Goal: Transaction & Acquisition: Purchase product/service

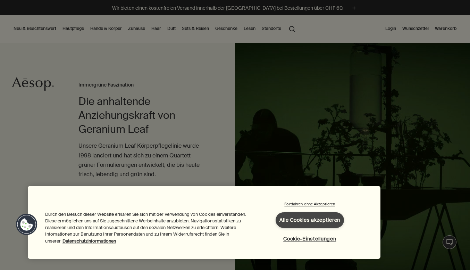
click at [328, 223] on button "Alle Cookies akzeptieren" at bounding box center [310, 220] width 68 height 16
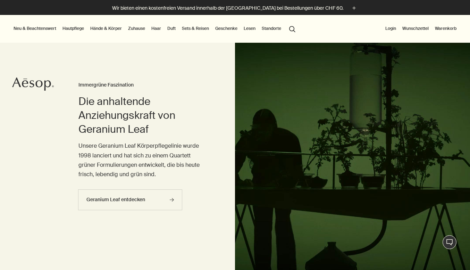
click at [28, 30] on button "Neu & Beachtenswert" at bounding box center [34, 28] width 45 height 8
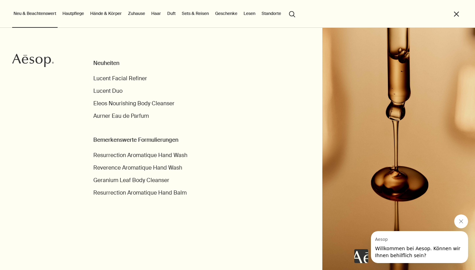
click at [76, 14] on link "Hautpflege" at bounding box center [73, 13] width 24 height 8
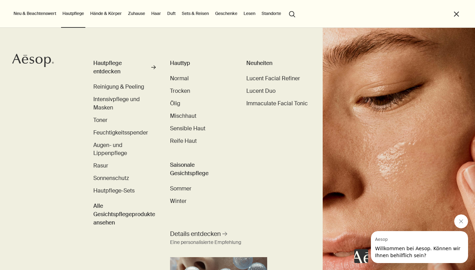
click at [160, 14] on link "Haar" at bounding box center [156, 13] width 12 height 8
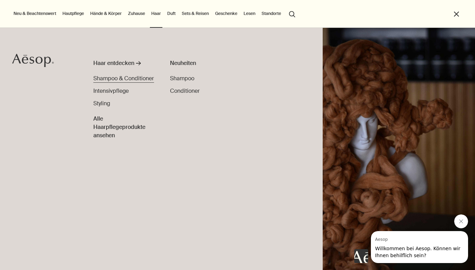
click at [142, 77] on span "Shampoo & Conditioner" at bounding box center [123, 78] width 61 height 7
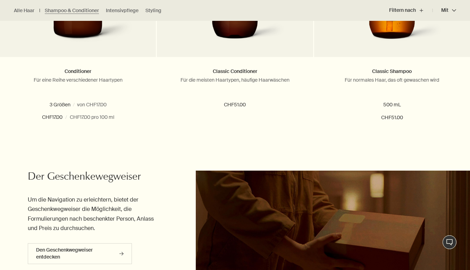
scroll to position [469, 0]
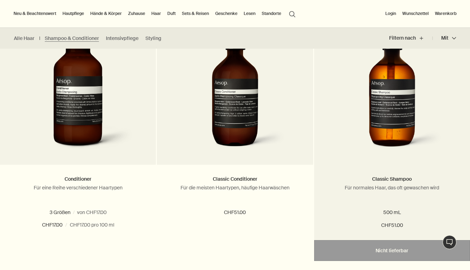
click at [405, 85] on img at bounding box center [392, 90] width 104 height 128
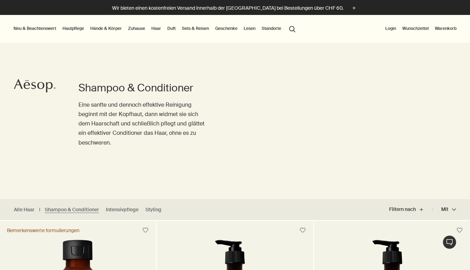
click at [158, 27] on link "Haar" at bounding box center [156, 28] width 12 height 8
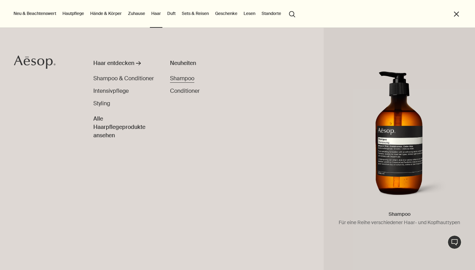
click at [187, 78] on span "Shampoo" at bounding box center [182, 78] width 24 height 7
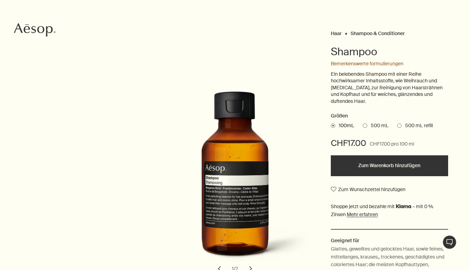
scroll to position [58, 0]
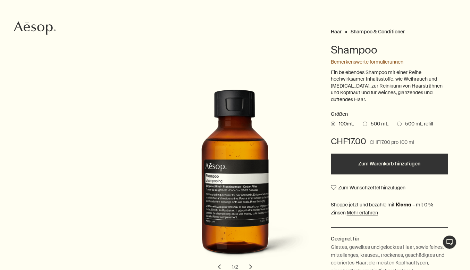
click at [367, 122] on span at bounding box center [365, 124] width 5 height 5
click at [363, 122] on input "500 mL" at bounding box center [363, 122] width 0 height 5
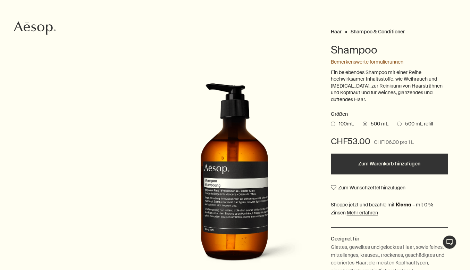
click at [374, 158] on button "Zum Warenkorb hinzufügen" at bounding box center [390, 163] width 118 height 21
click at [44, 31] on icon "Aesop" at bounding box center [35, 28] width 42 height 14
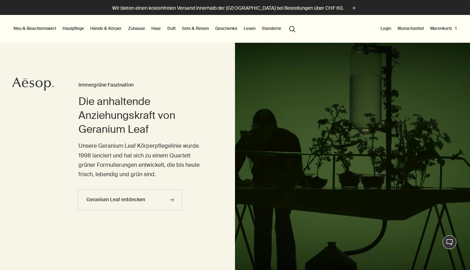
click at [102, 28] on link "Hände & Körper" at bounding box center [106, 28] width 34 height 8
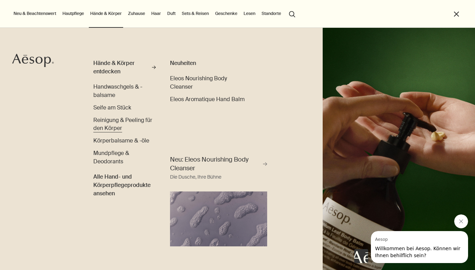
click at [112, 120] on span "Reinigung & Peeling für den Körper" at bounding box center [122, 124] width 59 height 16
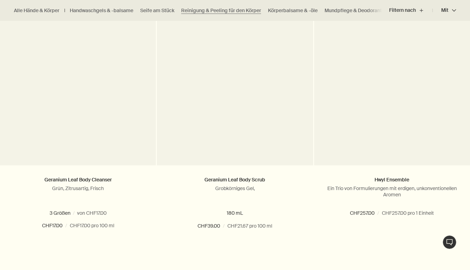
scroll to position [219, 0]
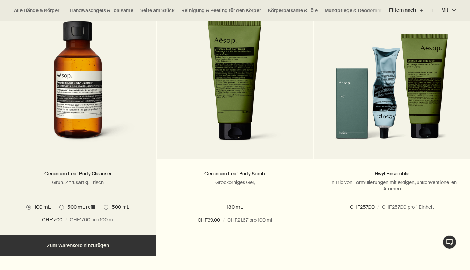
click at [87, 101] on img at bounding box center [78, 84] width 126 height 128
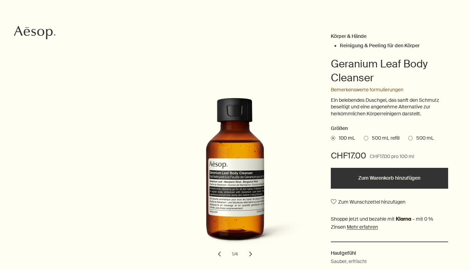
scroll to position [58, 0]
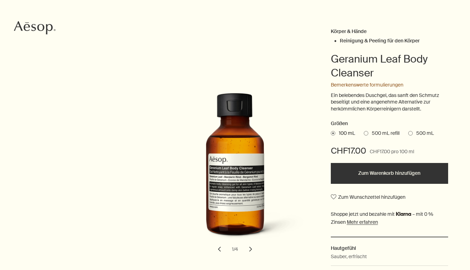
click at [411, 131] on span at bounding box center [410, 133] width 5 height 5
click at [408, 130] on input "500 mL" at bounding box center [408, 132] width 0 height 5
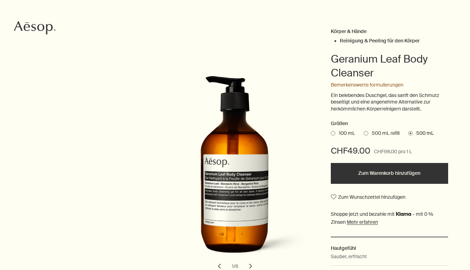
click at [402, 168] on button "Zum Warenkorb hinzufügen" at bounding box center [390, 173] width 118 height 21
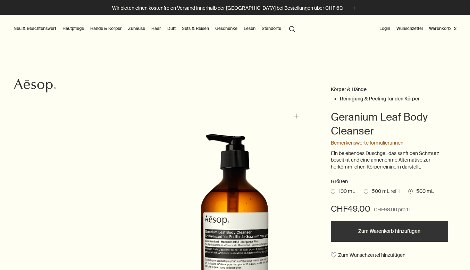
scroll to position [-1, 0]
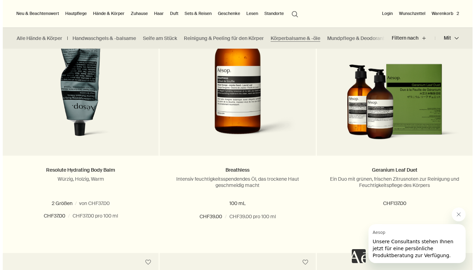
scroll to position [476, 0]
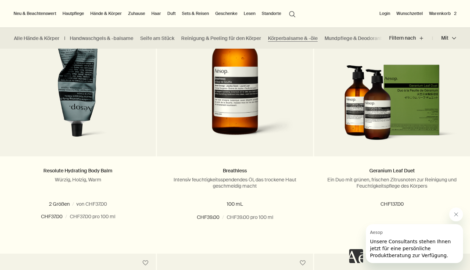
click at [294, 14] on button "search Suchen" at bounding box center [292, 13] width 12 height 13
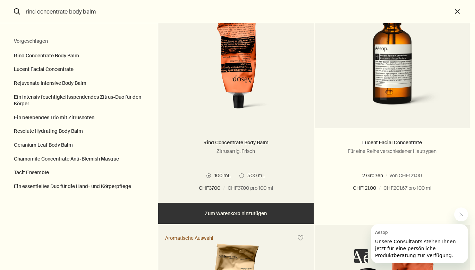
scroll to position [82, 0]
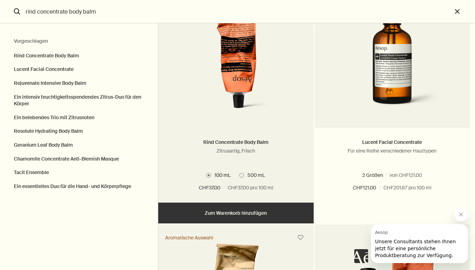
click at [242, 174] on span "Suchen" at bounding box center [242, 175] width 5 height 5
click at [240, 254] on input "500 mL" at bounding box center [240, 256] width 0 height 5
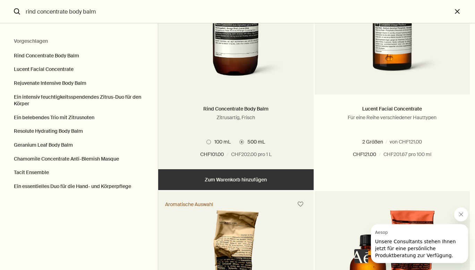
scroll to position [118, 0]
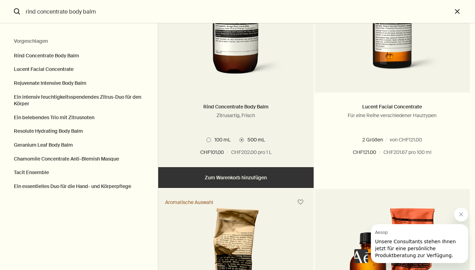
click at [230, 180] on button "Hinzufügen Zum Warenkorb hinzufügen" at bounding box center [235, 177] width 155 height 21
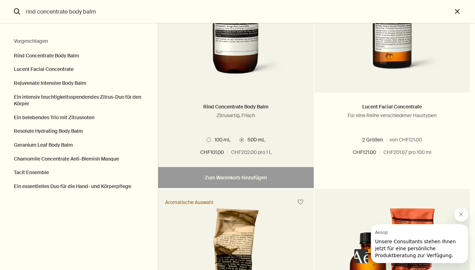
scroll to position [117, 0]
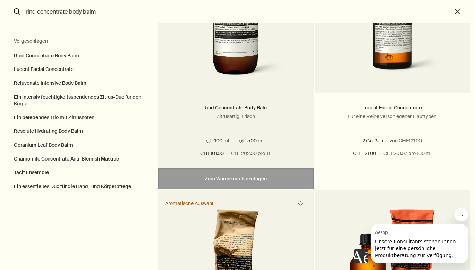
click at [208, 143] on label "100 mL" at bounding box center [219, 140] width 24 height 6
click at [207, 254] on input "100 mL" at bounding box center [207, 256] width 0 height 5
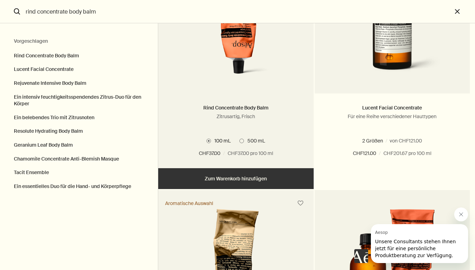
click at [230, 176] on button "Hinzugefügt Zum Warenkorb hinzugefügt Hinzufügen Zum Warenkorb hinzufügen" at bounding box center [235, 178] width 155 height 21
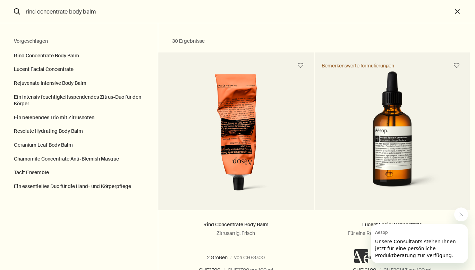
scroll to position [0, 0]
drag, startPoint x: 154, startPoint y: 15, endPoint x: -24, endPoint y: 5, distance: 178.3
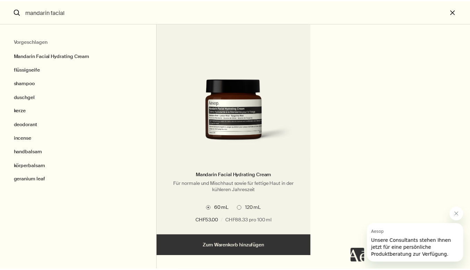
scroll to position [49, 0]
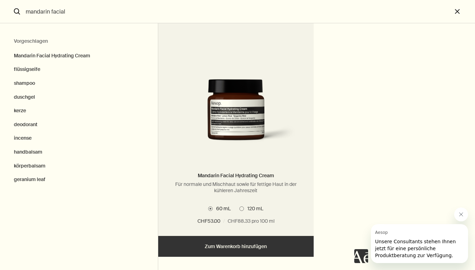
type input "mandarin facial"
click at [220, 247] on button "Hinzufügen Zum Warenkorb hinzufügen" at bounding box center [235, 246] width 155 height 21
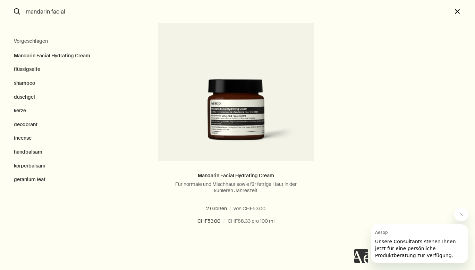
click at [457, 11] on button "close" at bounding box center [463, 11] width 23 height 23
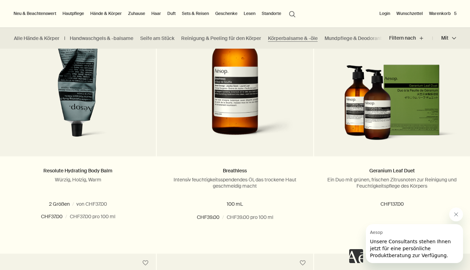
click at [438, 14] on button "Warenkorb 5" at bounding box center [443, 13] width 30 height 8
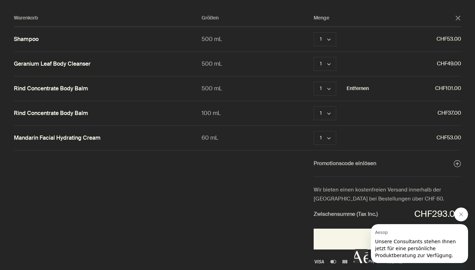
click at [352, 87] on button "Entfernen" at bounding box center [358, 88] width 22 height 8
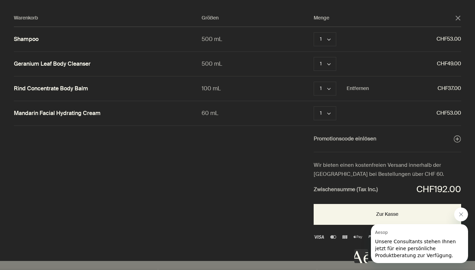
click at [365, 211] on div "Aesop sagt „Unsere Consultants stehen Ihnen jetzt für eine persönliche Produktb…" at bounding box center [411, 235] width 114 height 56
click at [464, 213] on button "Nachricht von Aesop schließen" at bounding box center [461, 214] width 14 height 14
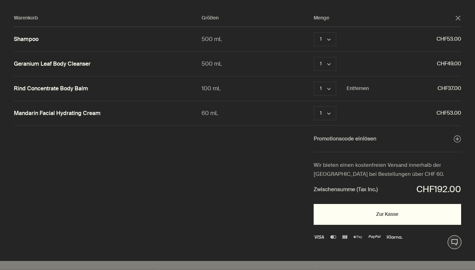
click at [407, 212] on button "Zur Kasse" at bounding box center [388, 214] width 148 height 21
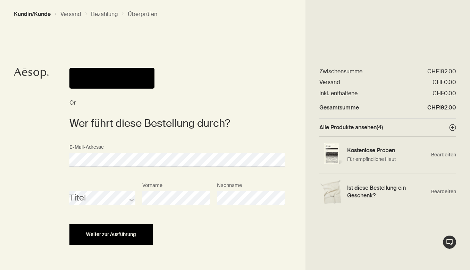
click at [126, 226] on button "Weiter zur Ausführung" at bounding box center [110, 234] width 83 height 21
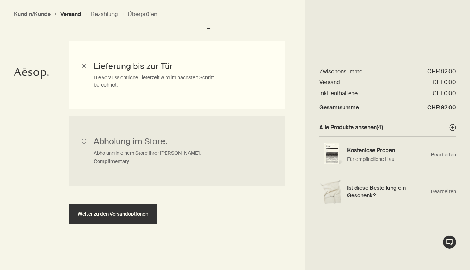
scroll to position [206, 0]
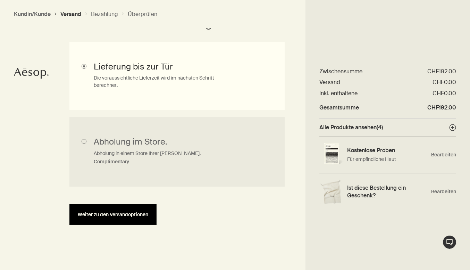
click at [126, 218] on button "Weiter zu den Versandoptionen" at bounding box center [112, 214] width 87 height 21
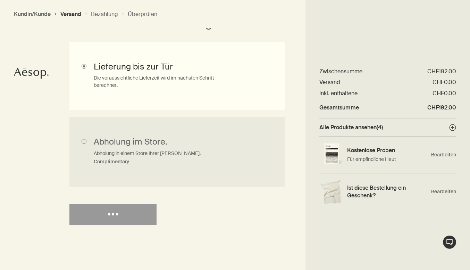
select select "CH"
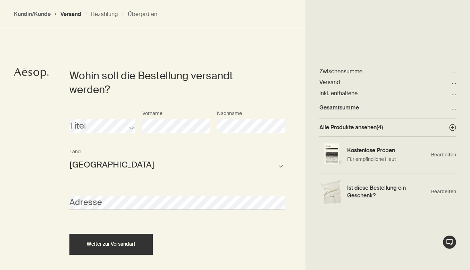
scroll to position [300, 0]
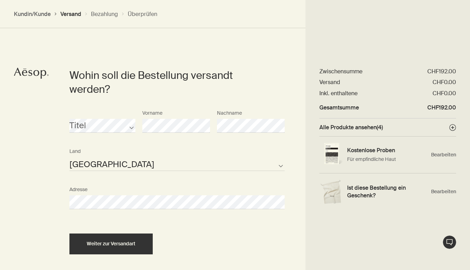
select select "CH"
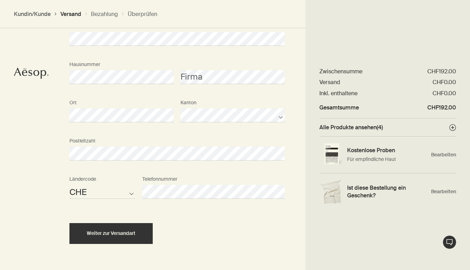
scroll to position [463, 0]
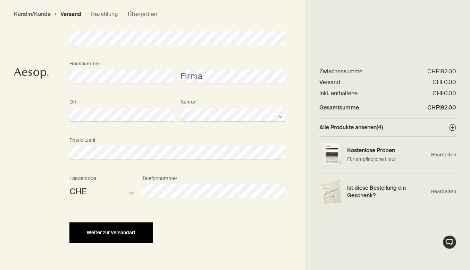
click at [135, 230] on span "Weiter zur Versandart" at bounding box center [111, 232] width 49 height 5
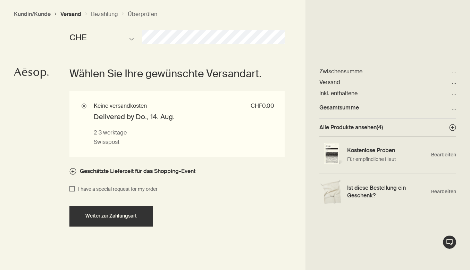
scroll to position [618, 0]
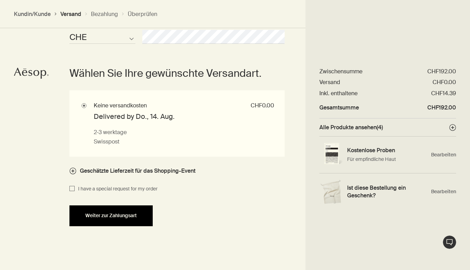
click at [112, 213] on span "Weiter zur Zahlungsart" at bounding box center [110, 215] width 51 height 5
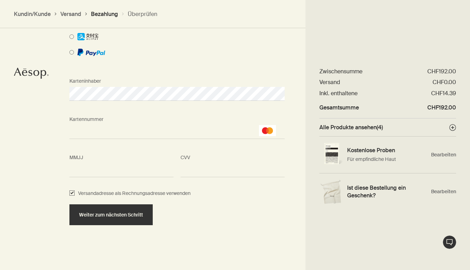
scroll to position [620, 0]
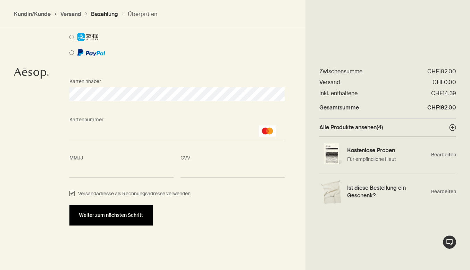
click at [115, 216] on span "Weiter zum nächsten Schritt" at bounding box center [111, 214] width 64 height 5
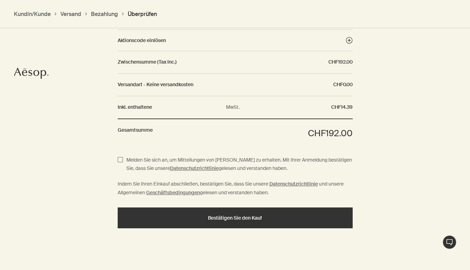
scroll to position [882, 0]
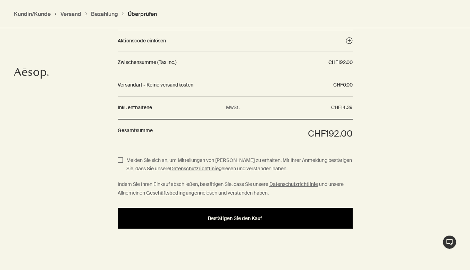
click at [172, 216] on div "Bestätigen Sie den Kauf" at bounding box center [235, 218] width 218 height 5
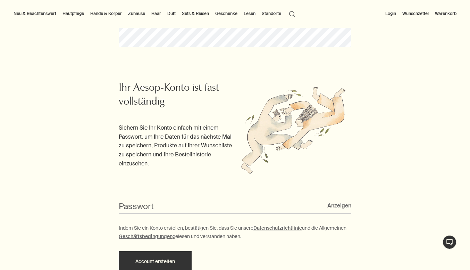
scroll to position [203, 0]
